Goal: Information Seeking & Learning: Learn about a topic

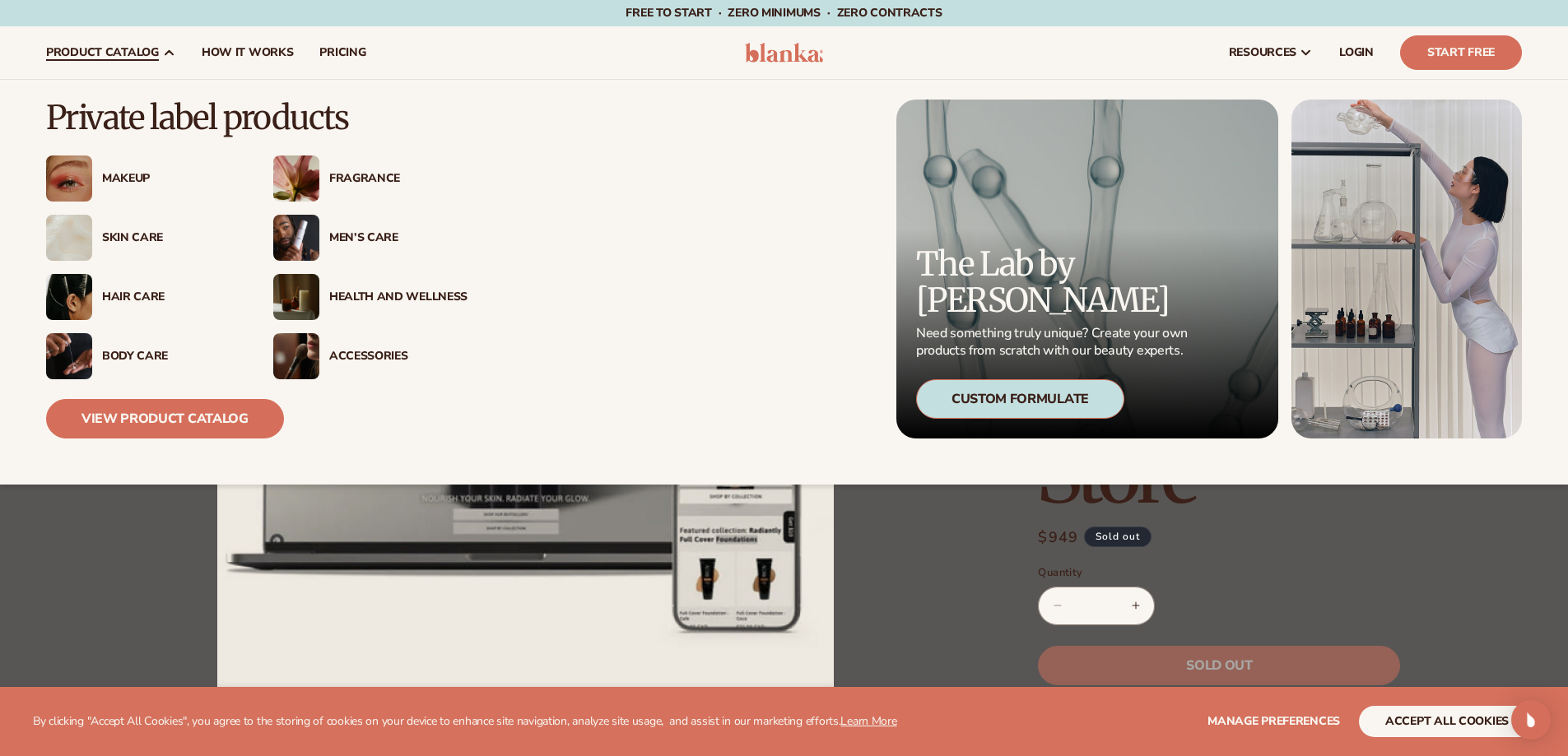
click at [122, 352] on div "Body Care" at bounding box center [171, 357] width 138 height 14
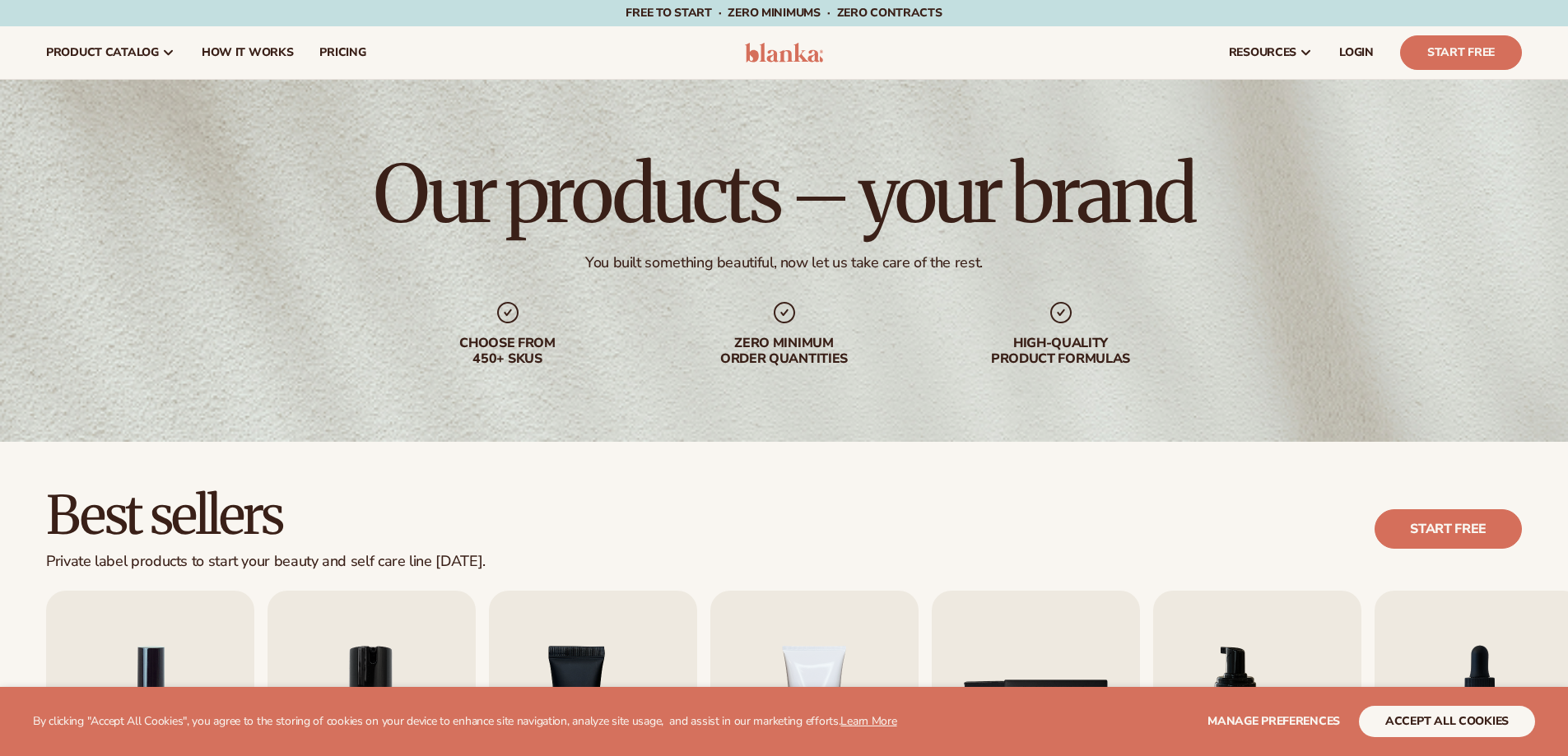
scroll to position [329, 0]
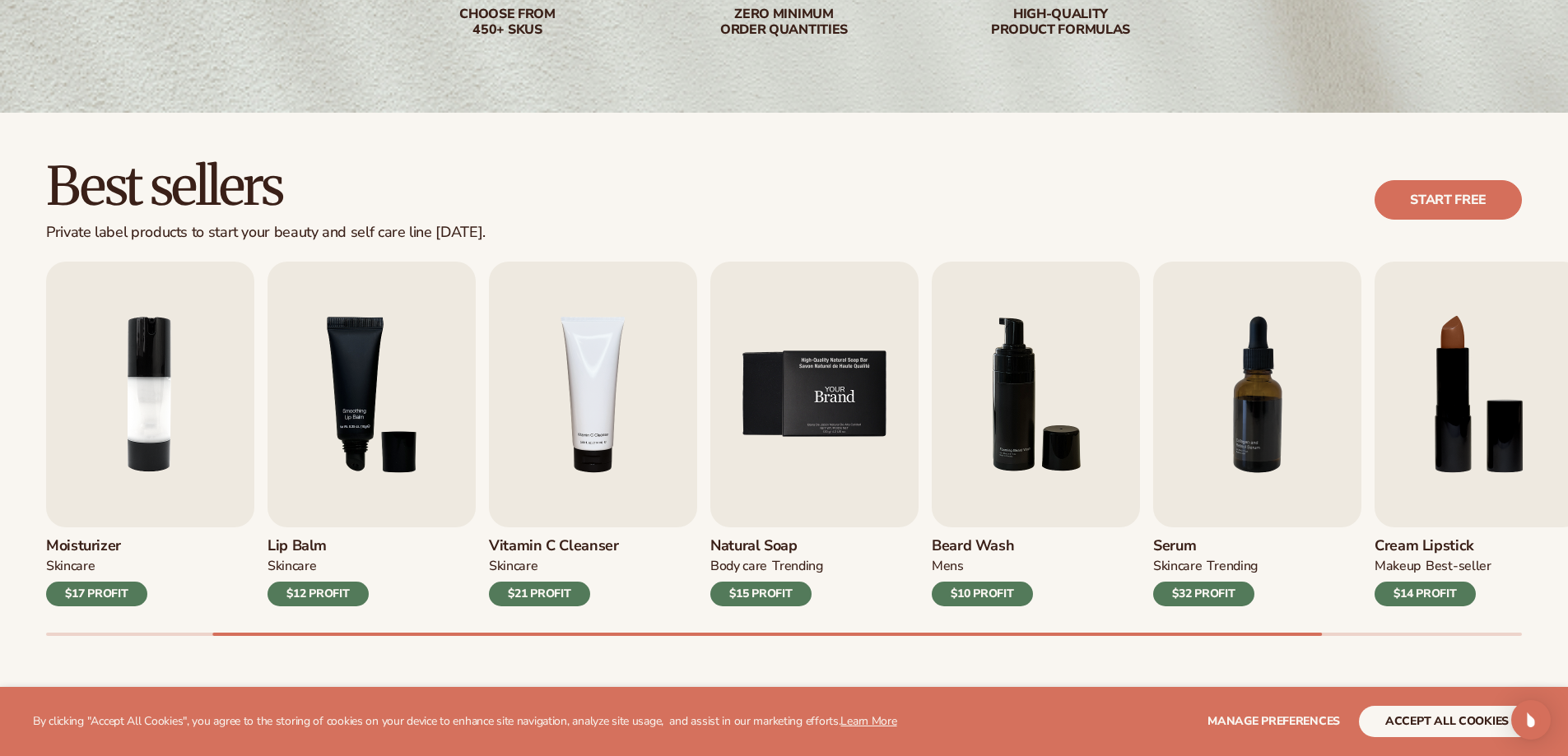
click at [835, 420] on img "5 / 9" at bounding box center [814, 394] width 208 height 266
click at [774, 545] on h3 "Natural Soap" at bounding box center [766, 546] width 113 height 18
click at [866, 419] on img "5 / 9" at bounding box center [814, 394] width 208 height 266
click at [825, 415] on img "5 / 9" at bounding box center [814, 394] width 208 height 266
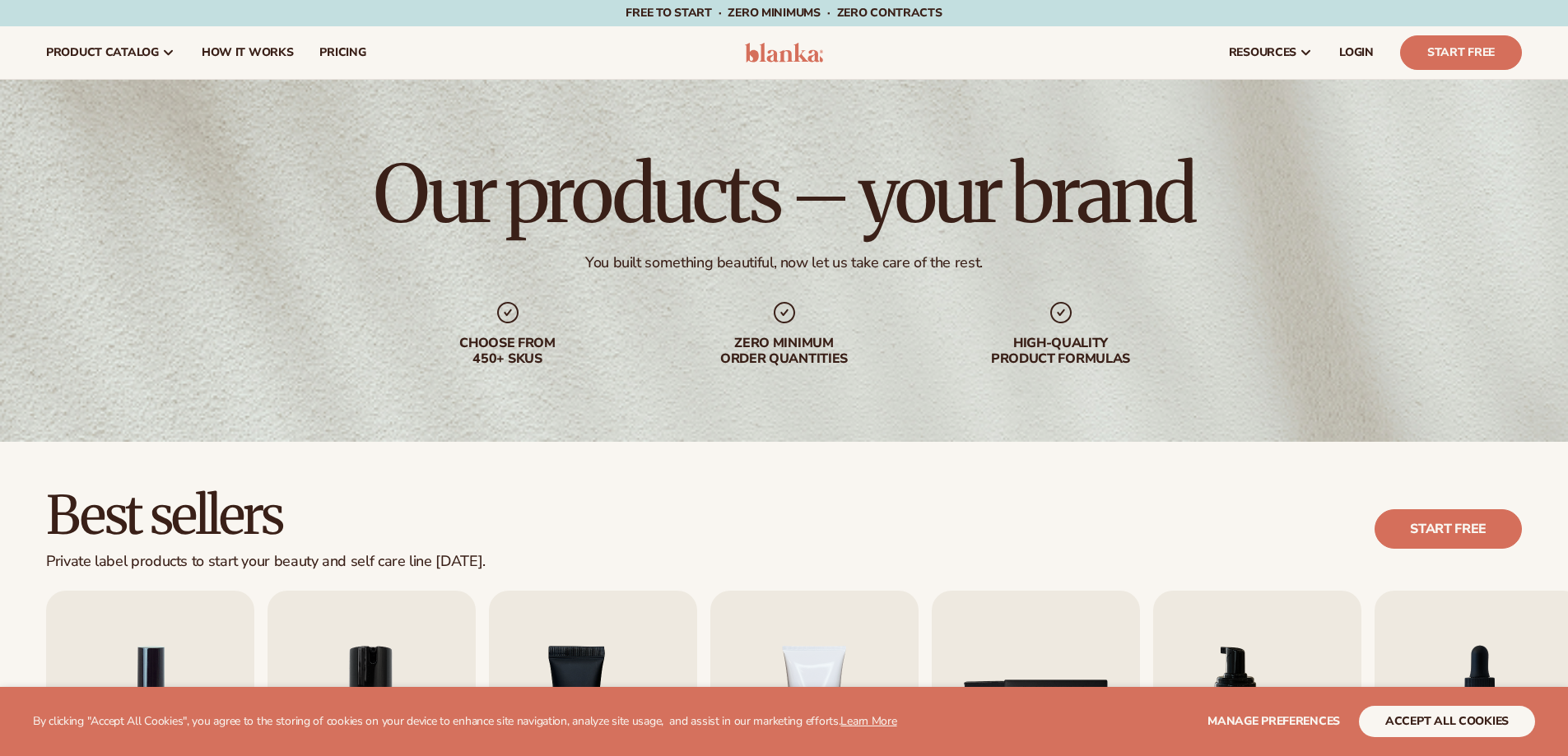
scroll to position [329, 0]
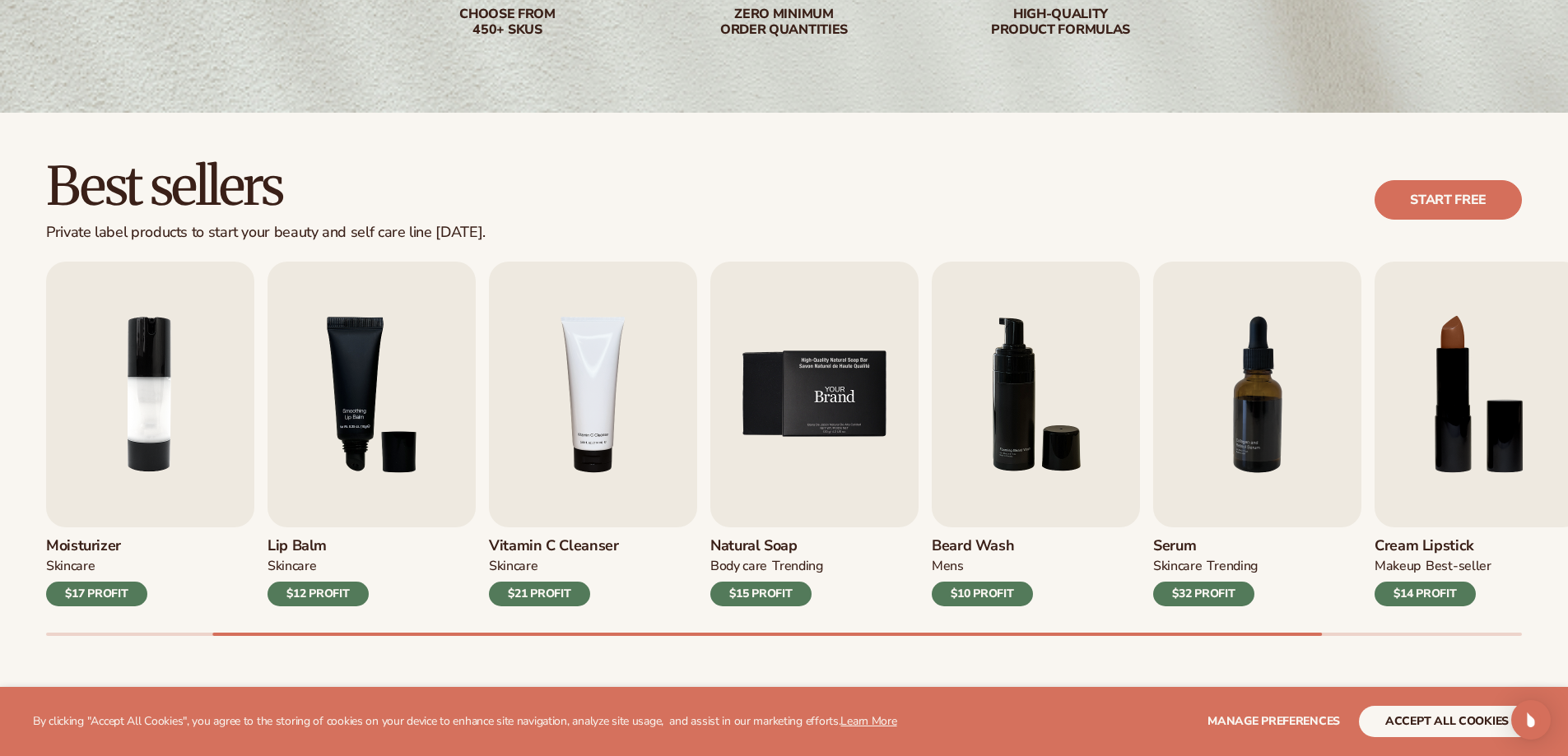
click at [816, 457] on img "5 / 9" at bounding box center [814, 394] width 208 height 266
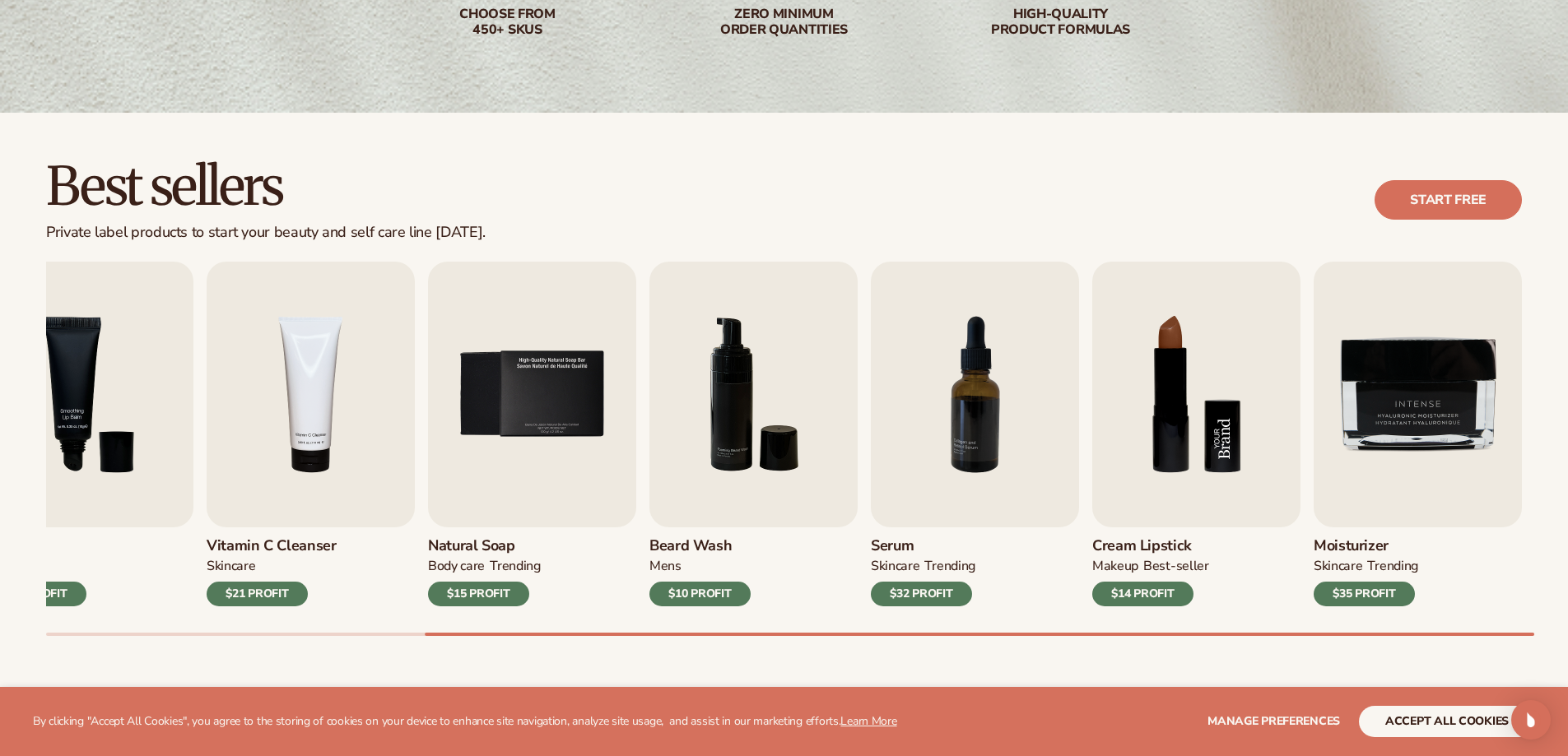
click at [1244, 427] on img "8 / 9" at bounding box center [1196, 394] width 208 height 266
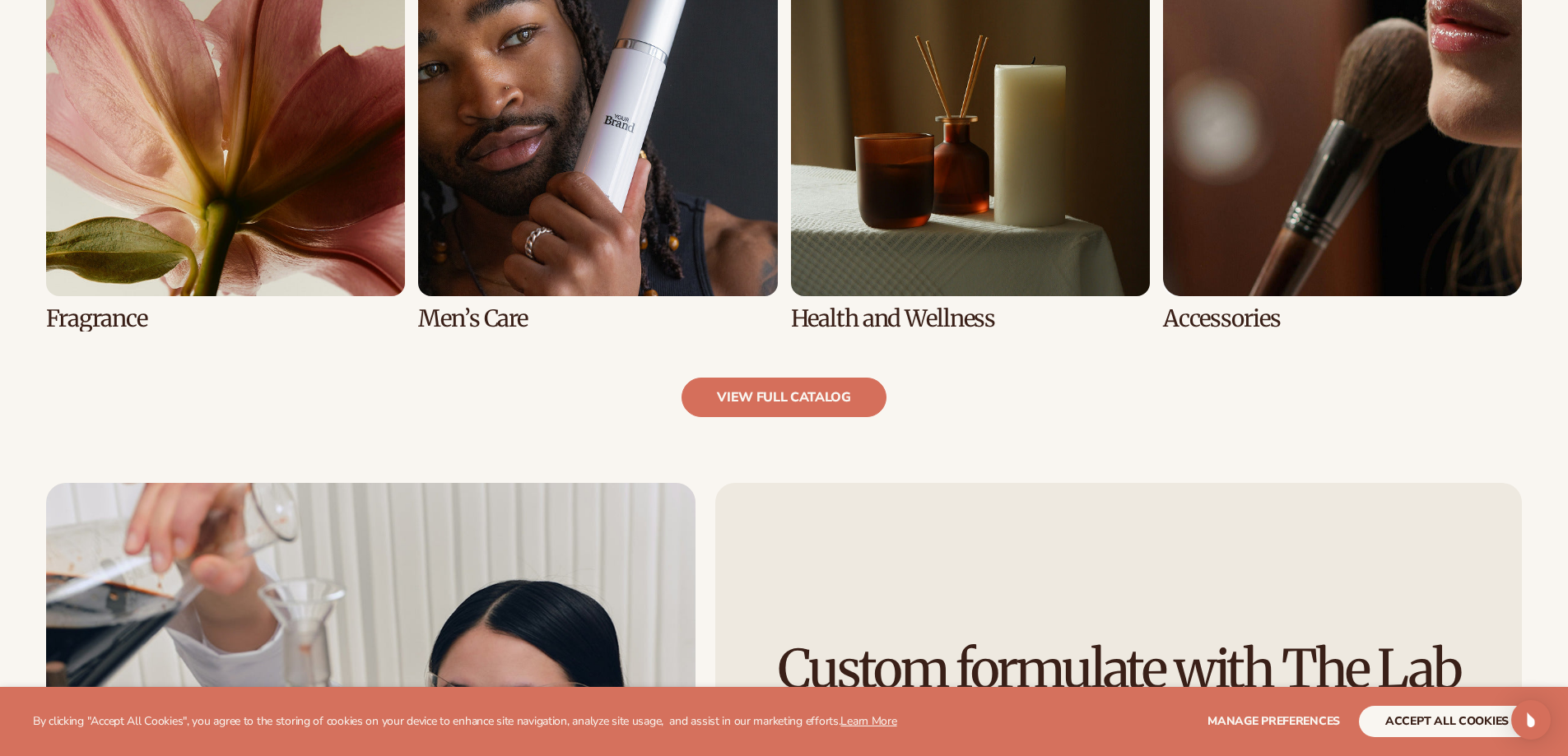
scroll to position [1728, 0]
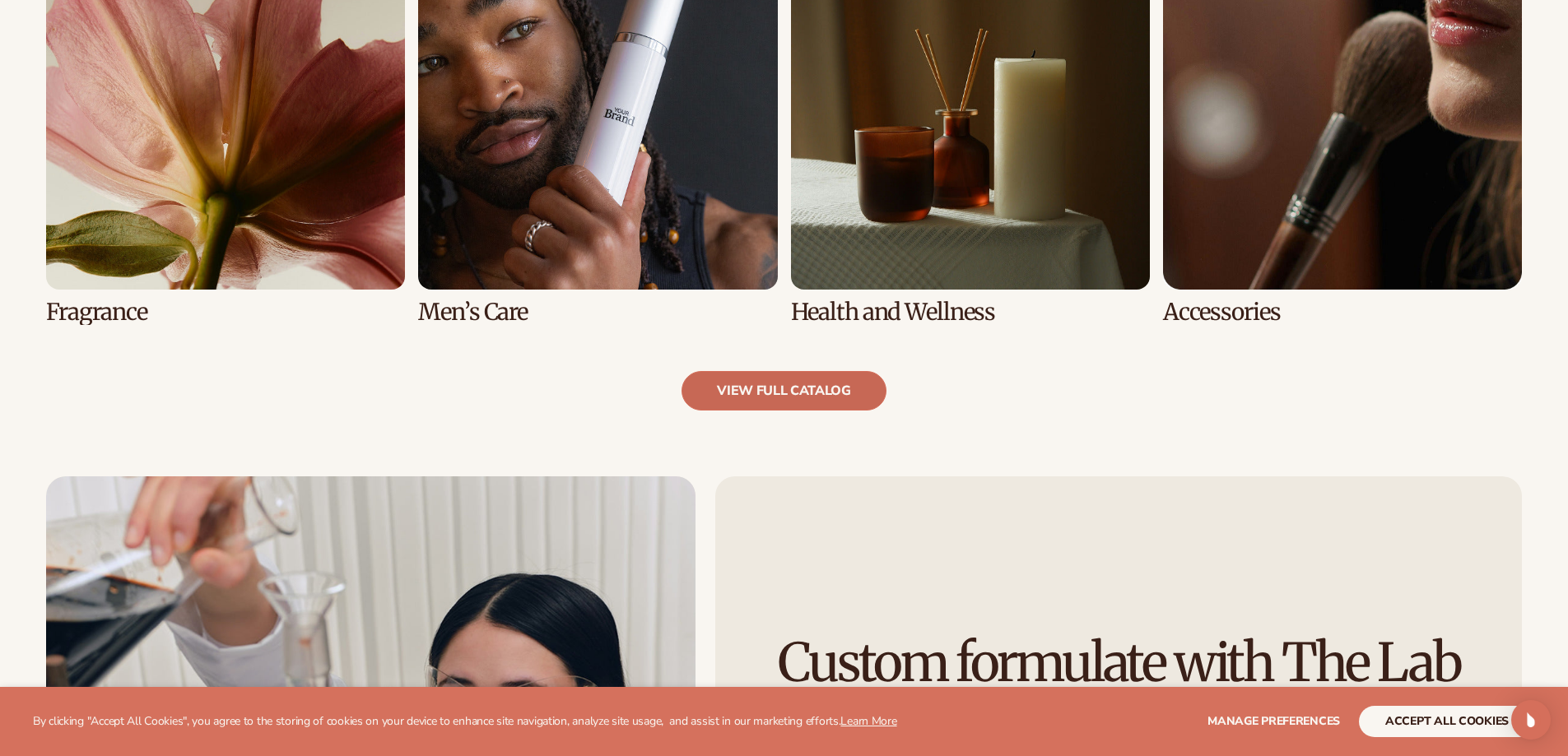
click at [759, 402] on link "view full catalog" at bounding box center [784, 391] width 205 height 39
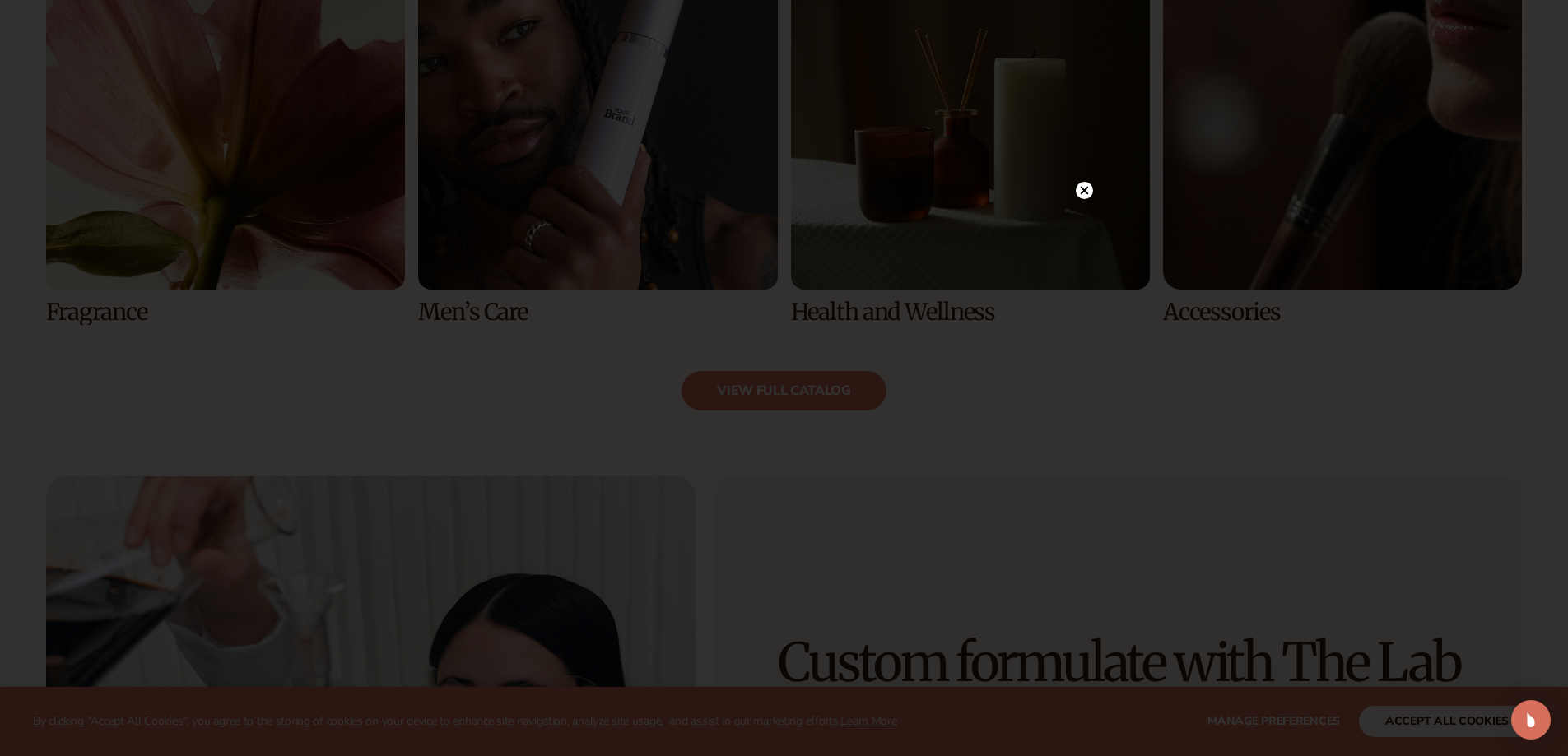
click at [1084, 186] on circle at bounding box center [1084, 191] width 17 height 17
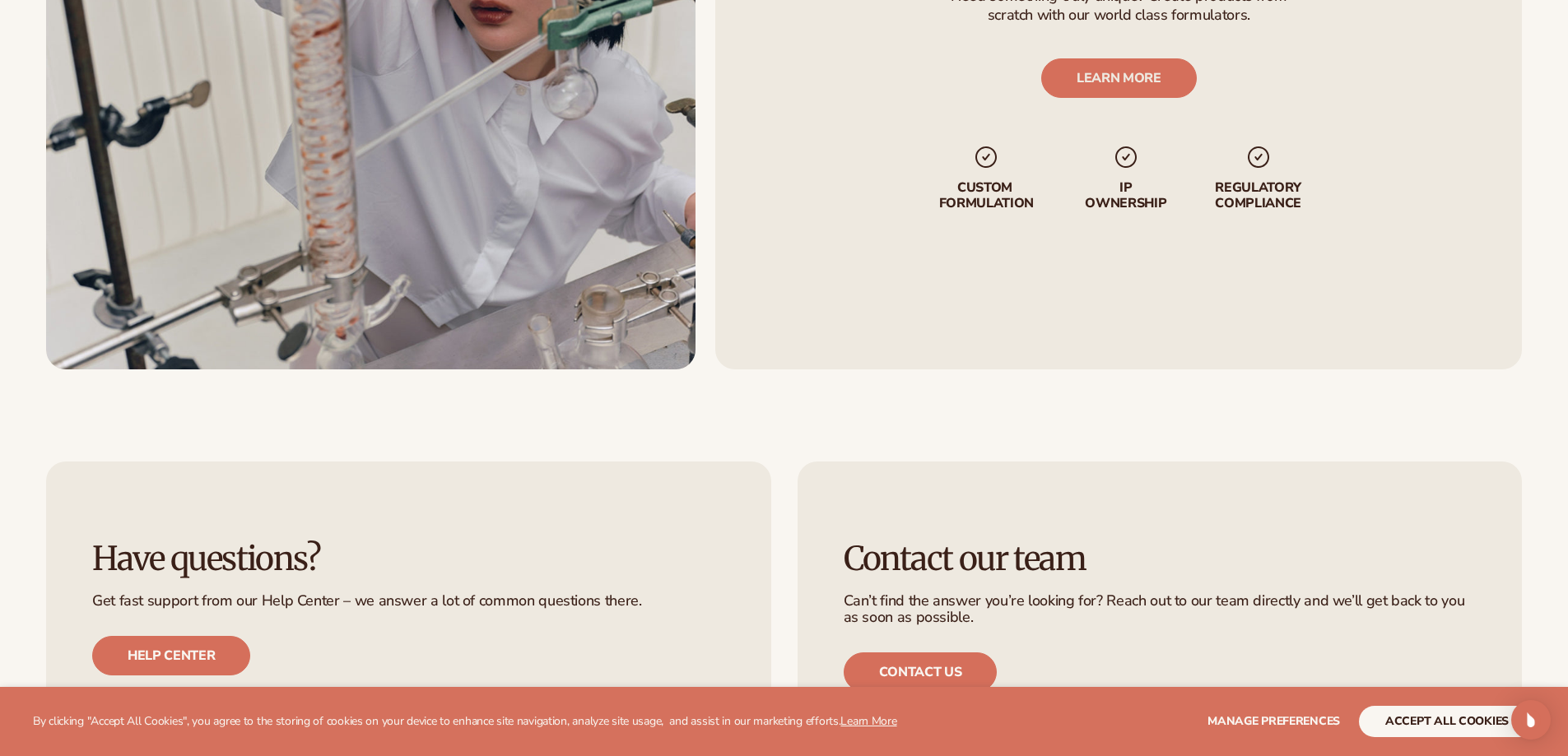
scroll to position [3044, 0]
